Goal: Check status: Check status

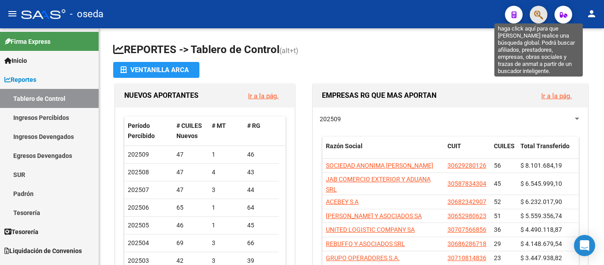
click at [536, 16] on icon "button" at bounding box center [538, 15] width 9 height 10
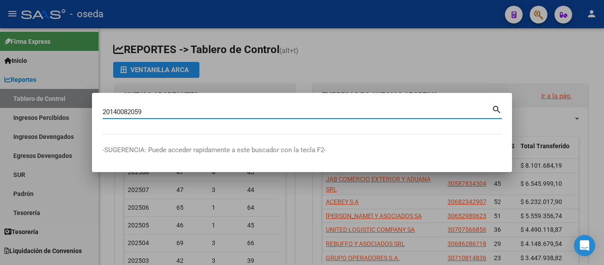
type input "20140082059"
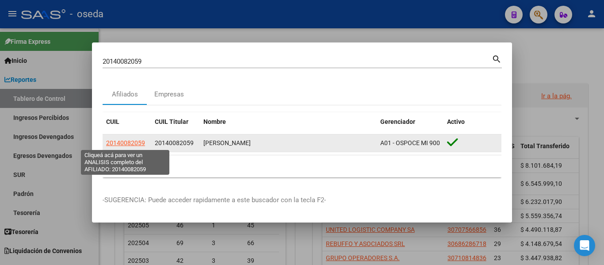
click at [137, 145] on span "20140082059" at bounding box center [125, 142] width 39 height 7
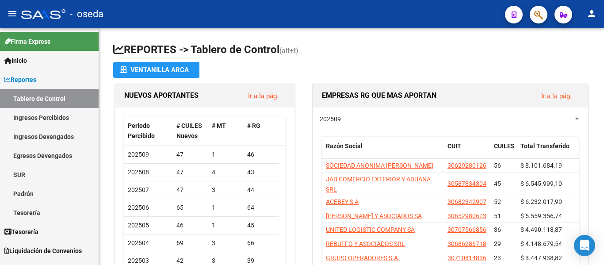
click at [532, 12] on button "button" at bounding box center [538, 15] width 18 height 18
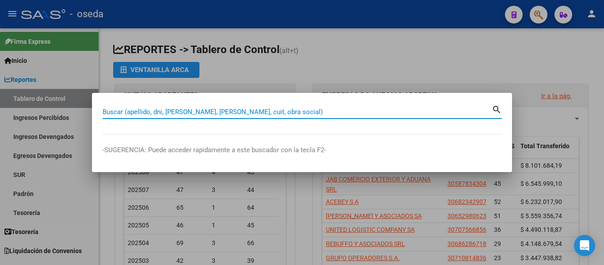
paste input "27147382974"
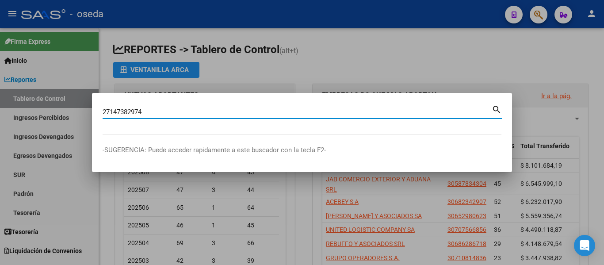
type input "27147382974"
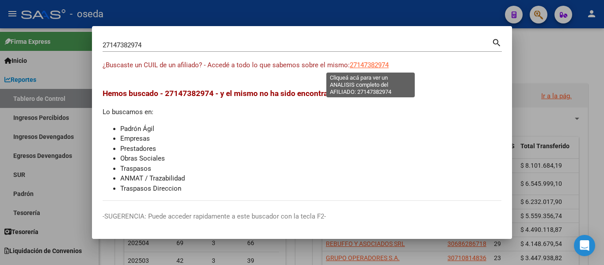
click at [376, 64] on span "27147382974" at bounding box center [369, 65] width 39 height 8
type textarea "27147382974"
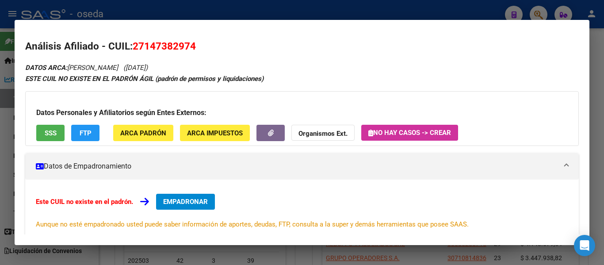
click at [23, 120] on mat-dialog-content "Análisis Afiliado - CUIL: 27147382974 DATOS ARCA: [PERSON_NAME] ([DATE]) ESTE C…" at bounding box center [302, 132] width 574 height 204
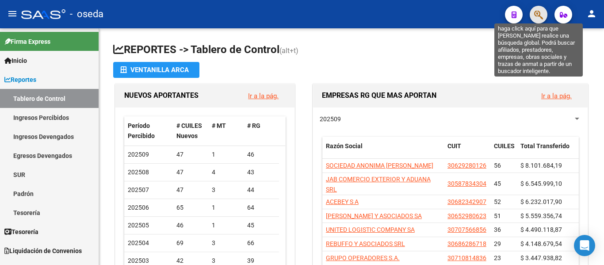
click at [542, 16] on icon "button" at bounding box center [538, 15] width 9 height 10
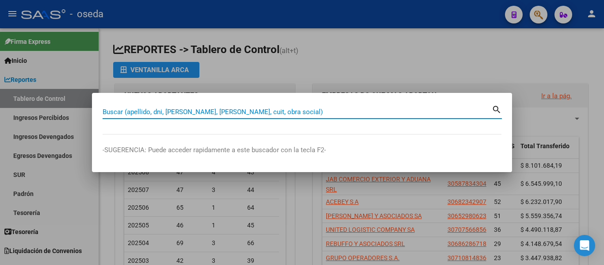
type input "Haber .00 .00 .00 .00 .00 .00 .00 .00 .00 .00"
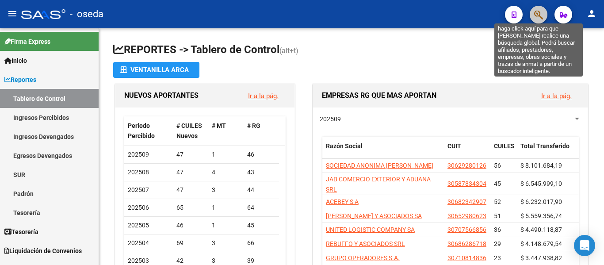
click at [540, 12] on icon "button" at bounding box center [538, 15] width 9 height 10
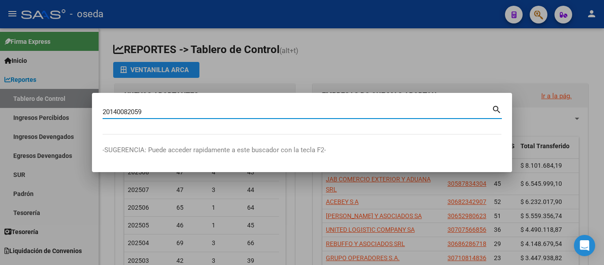
type input "20140082059"
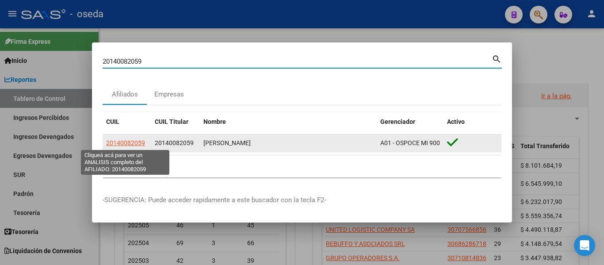
click at [132, 143] on span "20140082059" at bounding box center [125, 142] width 39 height 7
type textarea "20140082059"
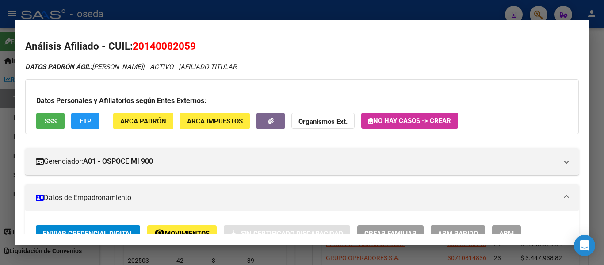
scroll to position [44, 0]
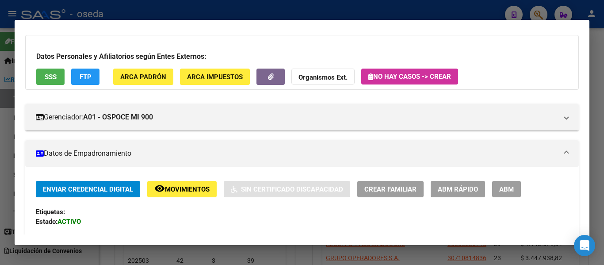
click at [187, 194] on button "remove_red_eye Movimientos" at bounding box center [181, 189] width 69 height 16
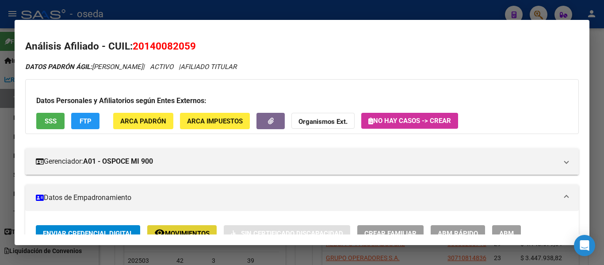
scroll to position [88, 0]
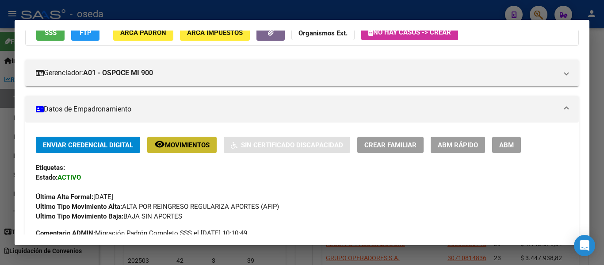
click at [188, 144] on span "Movimientos" at bounding box center [187, 145] width 45 height 8
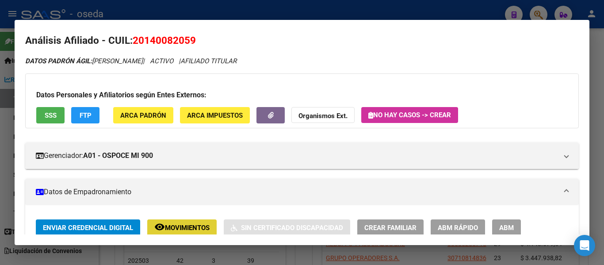
scroll to position [0, 0]
